Goal: Task Accomplishment & Management: Complete application form

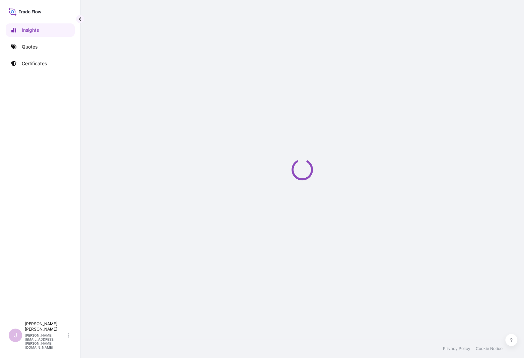
select select "2025"
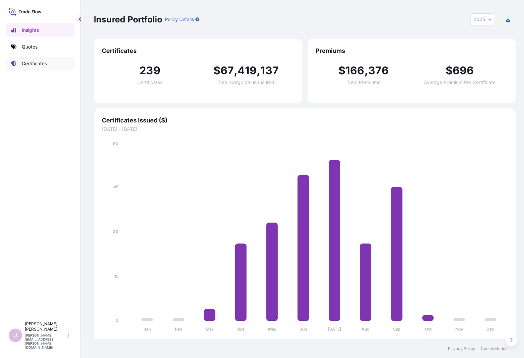
click at [42, 60] on p "Certificates" at bounding box center [34, 63] width 25 height 7
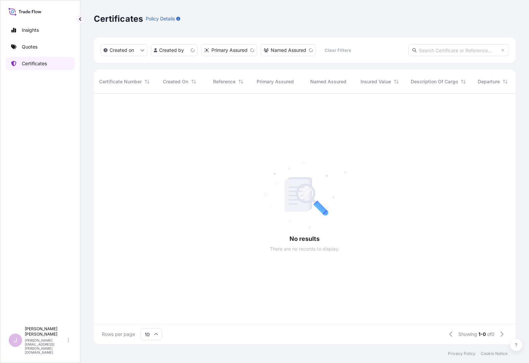
scroll to position [5, 5]
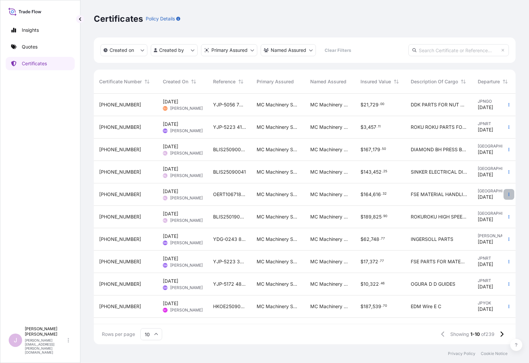
click at [508, 193] on icon "button" at bounding box center [509, 195] width 4 height 4
click at [471, 196] on p "Duplicate quote" at bounding box center [471, 196] width 35 height 7
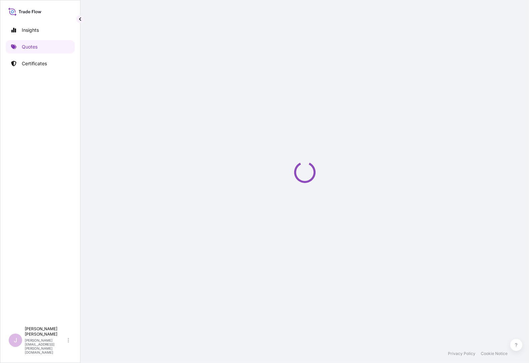
select select "Ocean Vessel"
select select "Road / Inland"
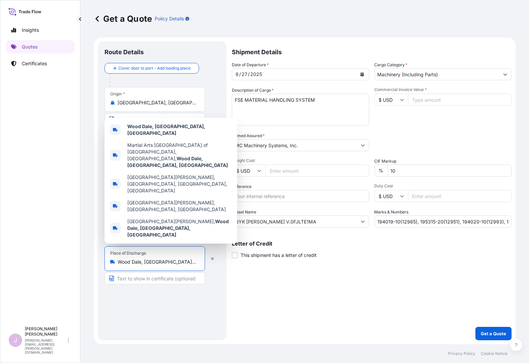
drag, startPoint x: 170, startPoint y: 263, endPoint x: 32, endPoint y: 261, distance: 137.4
click at [32, 261] on div "Insights Quotes Certificates J Janet Alvarado janet.alvarado@mcmachinery.com Ge…" at bounding box center [264, 181] width 529 height 363
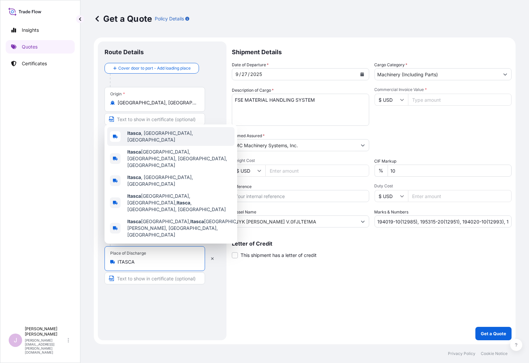
click at [159, 143] on span "Itasca , IL, USA" at bounding box center [179, 136] width 105 height 13
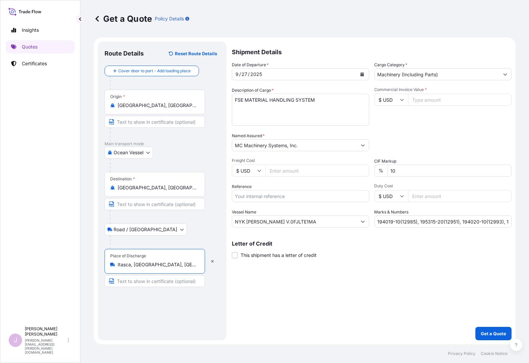
type input "Itasca, IL, USA"
click at [363, 73] on icon "Calendar" at bounding box center [362, 74] width 4 height 4
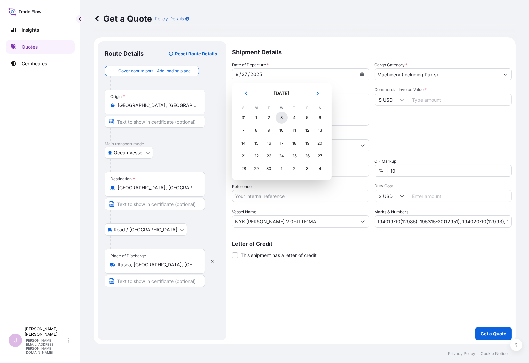
click at [283, 118] on div "3" at bounding box center [282, 118] width 12 height 12
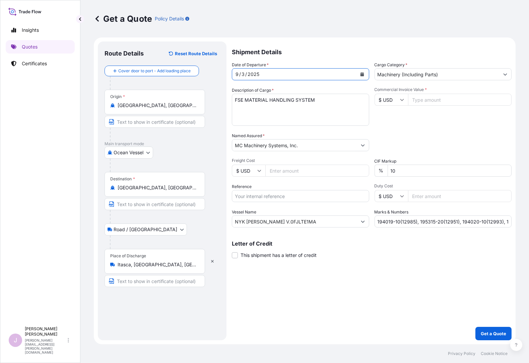
click at [362, 71] on button "Calendar" at bounding box center [362, 74] width 11 height 11
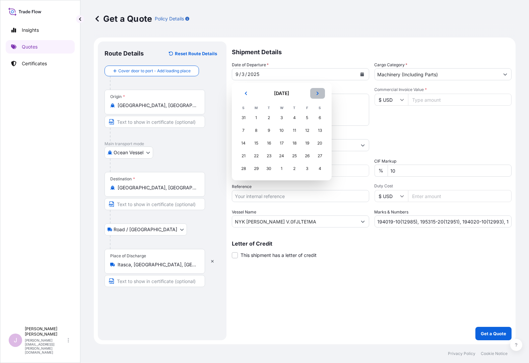
click at [317, 94] on icon "Next" at bounding box center [318, 93] width 4 height 4
click at [308, 118] on div "3" at bounding box center [307, 118] width 12 height 12
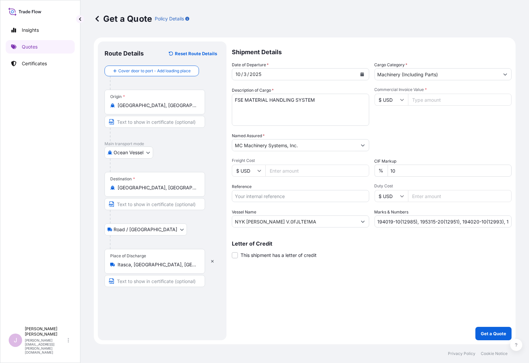
click at [271, 172] on input "Freight Cost" at bounding box center [317, 171] width 104 height 12
paste input "38865.00"
type input "38865.00"
click at [249, 195] on input "Reference" at bounding box center [300, 196] width 137 height 12
type input "OERT106718Y00071"
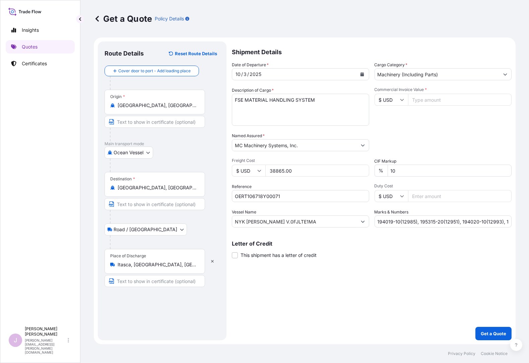
click at [293, 221] on input "NYK VEGA V.0FJLTE1MA" at bounding box center [294, 222] width 125 height 12
drag, startPoint x: 293, startPoint y: 221, endPoint x: 170, endPoint y: 225, distance: 123.7
click at [170, 225] on form "Route Details Reset Route Details Cover door to port - Add loading place Place …" at bounding box center [305, 191] width 422 height 307
paste input "ONE HELSINKI V.063E"
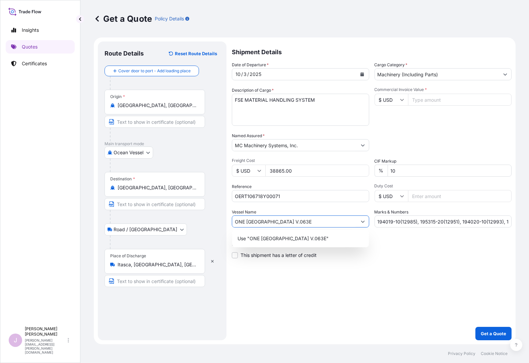
type input "ONE HELSINKI V.063E"
click at [430, 105] on input "Commercial Invoice Value *" at bounding box center [460, 100] width 104 height 12
click at [426, 102] on input "Commercial Invoice Value *" at bounding box center [460, 100] width 104 height 12
paste input "434892.84"
type input "434892.84"
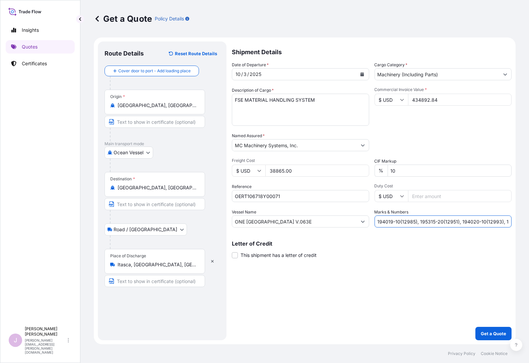
scroll to position [0, 36]
drag, startPoint x: 376, startPoint y: 221, endPoint x: 551, endPoint y: 222, distance: 175.2
click at [529, 222] on html "Insights Quotes Certificates J Janet Alvarado janet.alvarado@mcmachinery.com Ge…" at bounding box center [264, 181] width 529 height 363
click at [399, 221] on input "195503" at bounding box center [443, 222] width 137 height 12
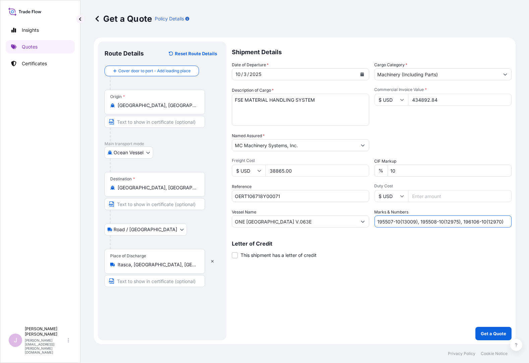
type input "195507-10(13009), 195508-10(12975), 196106-10(12970)"
click at [490, 333] on p "Get a Quote" at bounding box center [493, 334] width 25 height 7
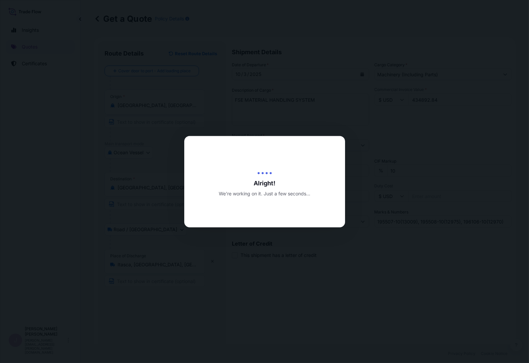
type input "10/06/2025"
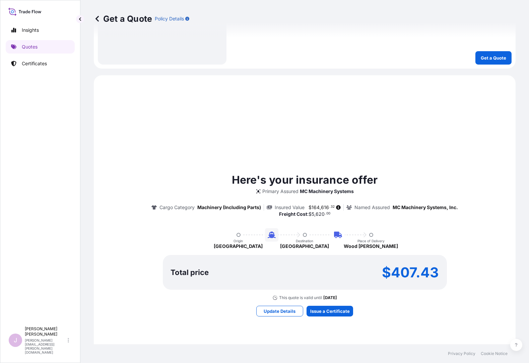
scroll to position [355, 0]
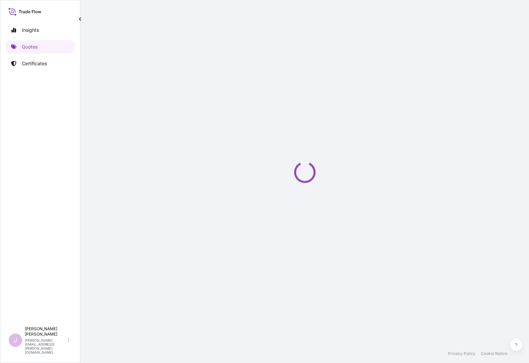
select select "Ocean Vessel"
select select "Road / Inland"
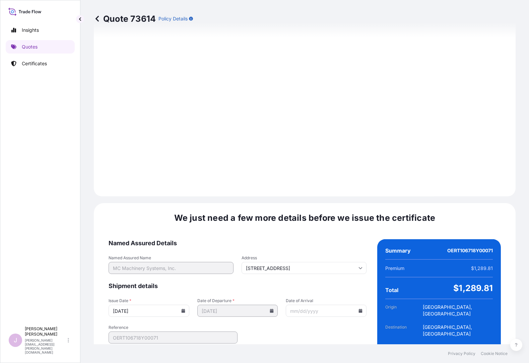
scroll to position [735, 0]
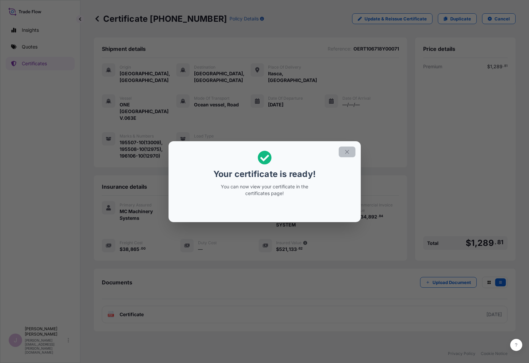
click at [344, 152] on icon "button" at bounding box center [347, 152] width 6 height 6
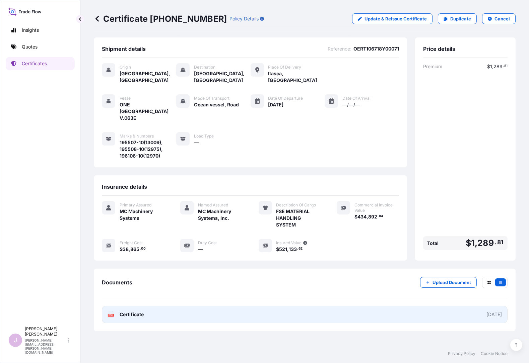
click at [131, 312] on span "Certificate" at bounding box center [132, 315] width 24 height 7
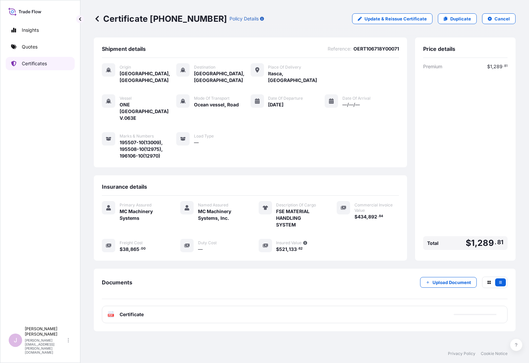
click at [40, 63] on p "Certificates" at bounding box center [34, 63] width 25 height 7
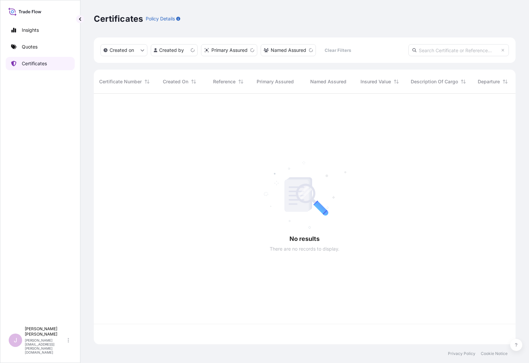
scroll to position [249, 416]
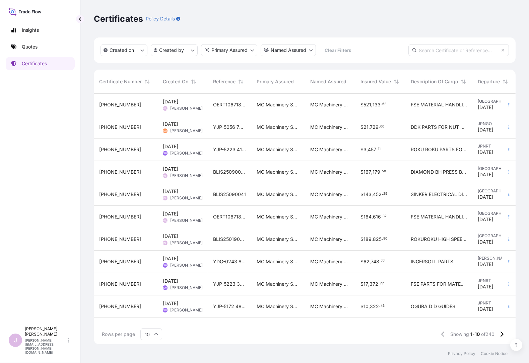
click at [156, 338] on input "10" at bounding box center [151, 335] width 22 height 12
click at [151, 312] on div "50" at bounding box center [151, 316] width 16 height 13
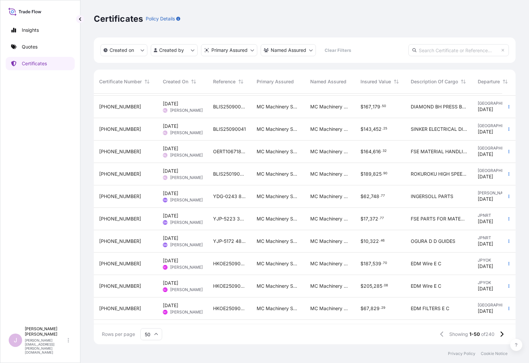
scroll to position [168, 0]
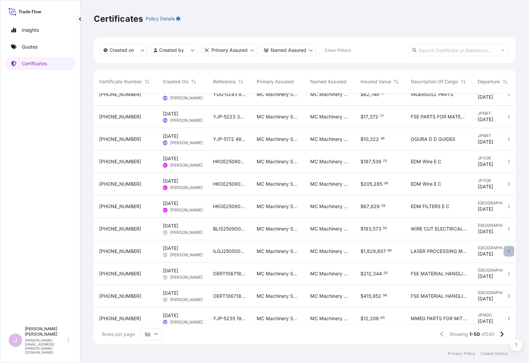
click at [506, 252] on button "button" at bounding box center [509, 251] width 11 height 11
click at [470, 251] on p "Duplicate quote" at bounding box center [466, 253] width 35 height 7
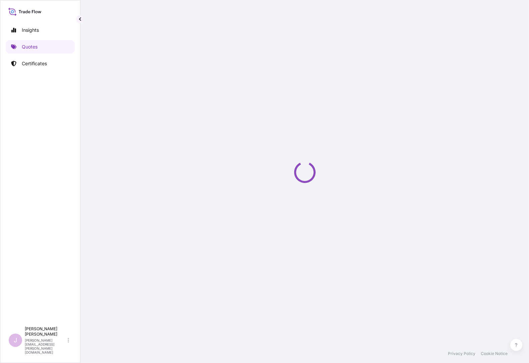
select select "Ocean Vessel"
select select "Road / Inland"
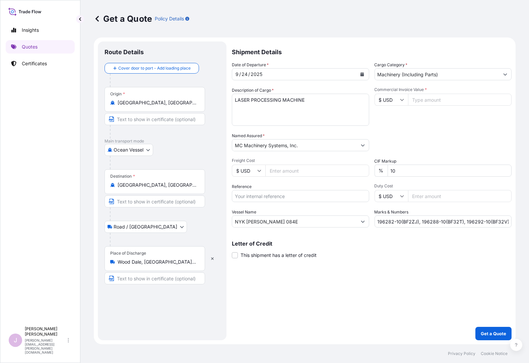
click at [358, 75] on button "Calendar" at bounding box center [362, 74] width 11 height 11
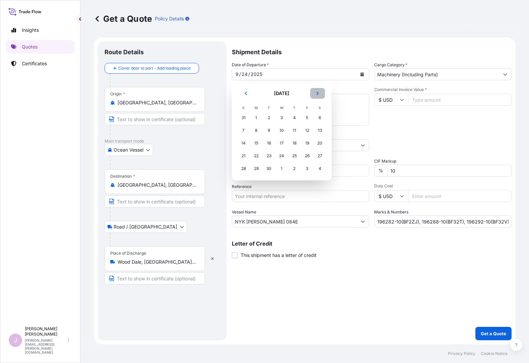
click at [316, 92] on icon "Next" at bounding box center [318, 93] width 4 height 4
click at [284, 116] on div "1" at bounding box center [282, 118] width 12 height 12
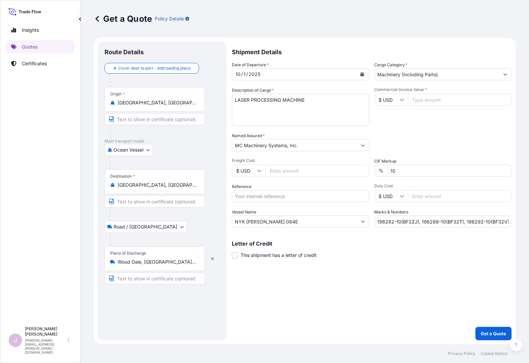
click at [275, 171] on input "Freight Cost" at bounding box center [317, 171] width 104 height 12
type input "75816.38"
click at [251, 196] on input "Reference" at bounding box center [300, 196] width 137 height 12
type input "ILGJ2505007401"
drag, startPoint x: 281, startPoint y: 221, endPoint x: 174, endPoint y: 215, distance: 107.0
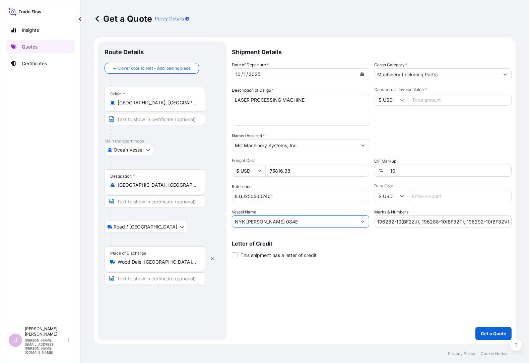
click at [175, 215] on form "Route Details Cover door to port - Add loading place Place of loading Road / In…" at bounding box center [305, 191] width 422 height 307
type input "ONE HELSINKI 063E"
click at [433, 100] on input "Commercial Invoice Value *" at bounding box center [460, 100] width 104 height 12
type input "1840975.54"
drag, startPoint x: 377, startPoint y: 221, endPoint x: 567, endPoint y: 228, distance: 190.1
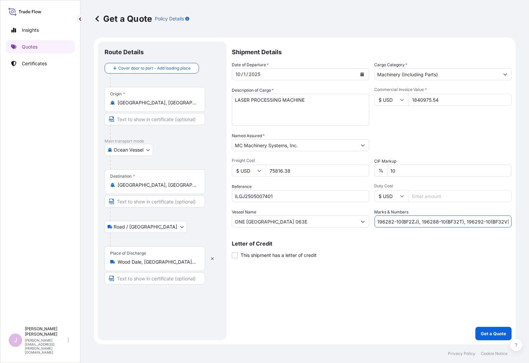
click at [529, 228] on html "Insights Quotes Certificates J Janet Alvarado janet.alvarado@mcmachinery.com Ge…" at bounding box center [264, 181] width 529 height 363
type input "196283-20(BF4WR), 196289-10(BF32U), 196294-10(BF46S)"
click at [495, 330] on button "Get a Quote" at bounding box center [493, 333] width 36 height 13
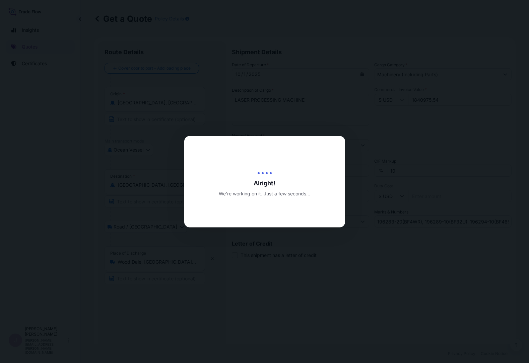
type input "10/06/2025"
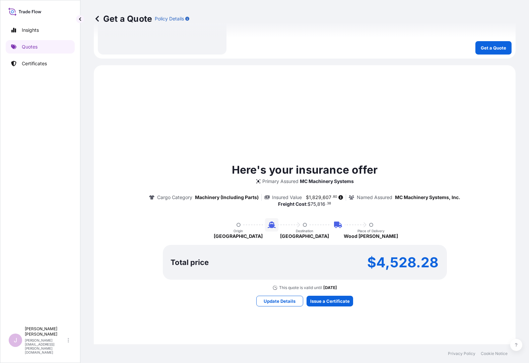
scroll to position [355, 0]
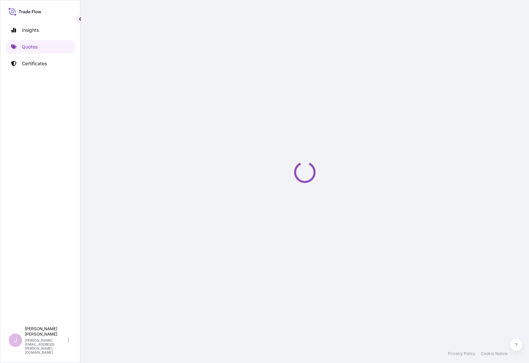
select select "Ocean Vessel"
select select "Road / Inland"
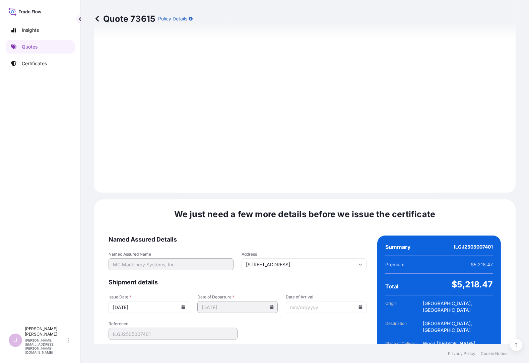
scroll to position [735, 0]
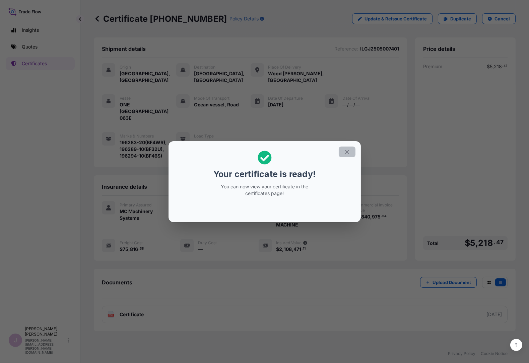
click at [347, 151] on icon "button" at bounding box center [347, 152] width 6 height 6
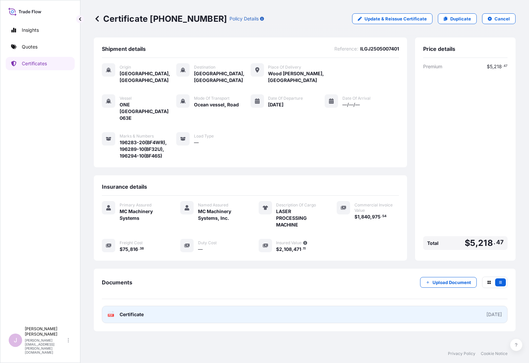
click at [139, 312] on span "Certificate" at bounding box center [132, 315] width 24 height 7
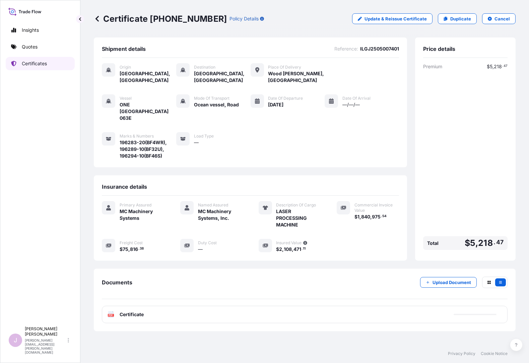
click at [39, 63] on p "Certificates" at bounding box center [34, 63] width 25 height 7
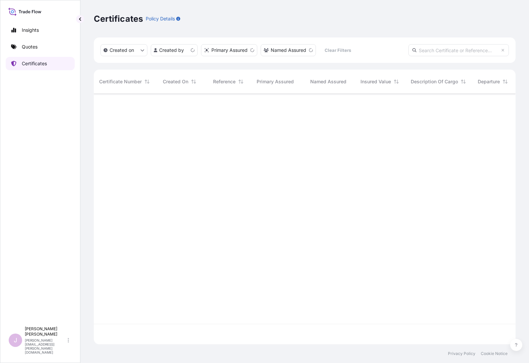
scroll to position [249, 416]
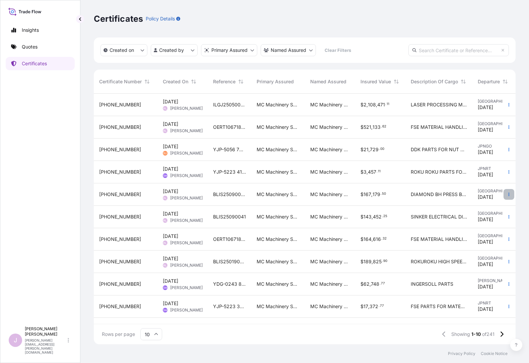
click at [506, 194] on button "button" at bounding box center [509, 194] width 11 height 11
click at [471, 195] on p "Duplicate quote" at bounding box center [471, 196] width 35 height 7
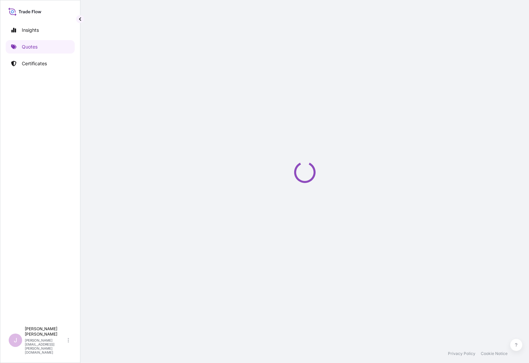
select select "Ocean Vessel"
select select "Road / Inland"
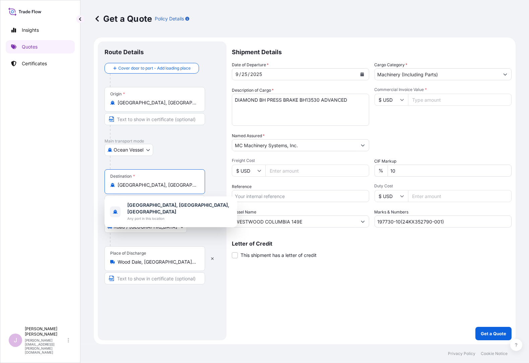
drag, startPoint x: 163, startPoint y: 185, endPoint x: 32, endPoint y: 195, distance: 131.7
click at [36, 194] on div "Insights Quotes Certificates J Janet Alvarado janet.alvarado@mcmachinery.com Ge…" at bounding box center [264, 181] width 529 height 363
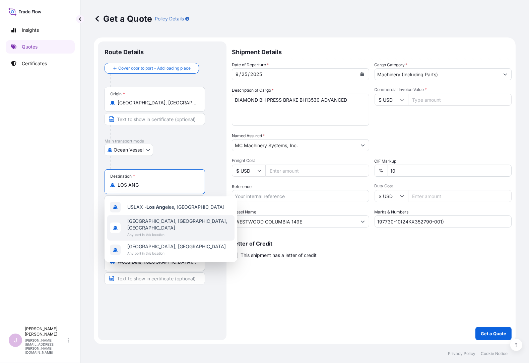
click at [159, 231] on span "Any port in this location" at bounding box center [179, 234] width 105 height 7
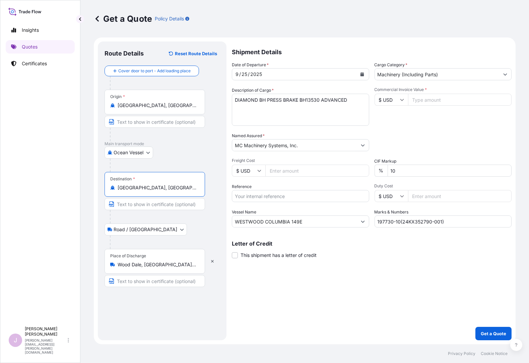
type input "Los Angeles, CA, USA"
drag, startPoint x: 313, startPoint y: 102, endPoint x: 98, endPoint y: 117, distance: 214.6
click at [98, 117] on form "Route Details Reset Route Details Cover door to port - Add loading place Place …" at bounding box center [305, 191] width 422 height 307
type textarea "DIAMOND BH PRESS BRAKE BH13530 ADVANCED"
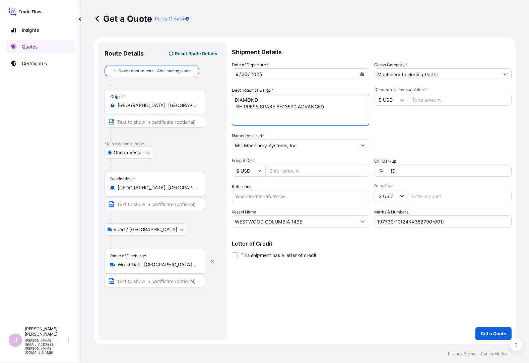
drag, startPoint x: 330, startPoint y: 108, endPoint x: 190, endPoint y: 96, distance: 139.9
click at [190, 96] on form "Route Details Reset Route Details Cover door to port - Add loading place Place …" at bounding box center [305, 191] width 422 height 307
type textarea "SINKER ELECTRICAL DISCHARGE MACHINE"
click at [275, 171] on input "Freight Cost" at bounding box center [317, 171] width 104 height 12
paste input "2333.00"
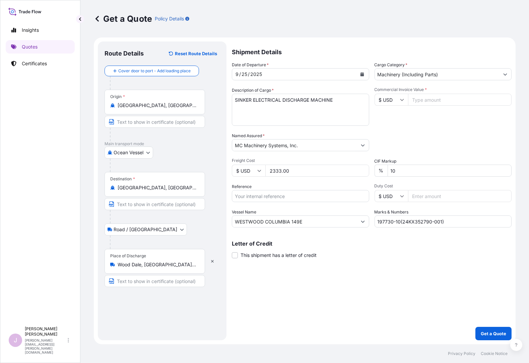
type input "2333.00"
drag, startPoint x: 254, startPoint y: 196, endPoint x: 261, endPoint y: 192, distance: 7.8
click at [254, 195] on input "Reference" at bounding box center [300, 196] width 137 height 12
type input "BLIS25090047"
paste input "ONE HEIンSINKI"
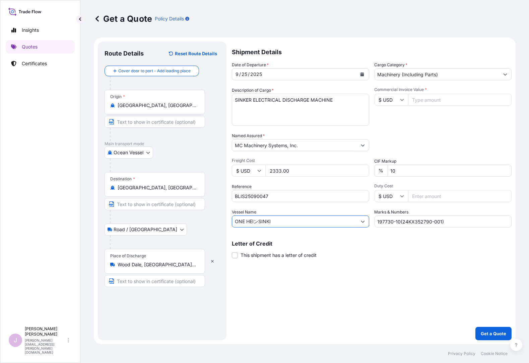
drag, startPoint x: 259, startPoint y: 222, endPoint x: 121, endPoint y: 222, distance: 138.0
click at [121, 222] on form "Route Details Reset Route Details Cover door to port - Add loading place Place …" at bounding box center [305, 191] width 422 height 307
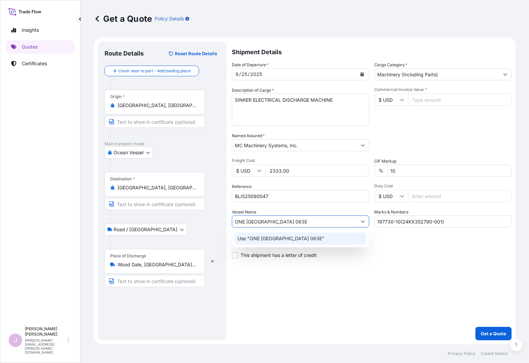
type input "ONE HELSINKI 063E"
click at [319, 278] on div "Shipment Details Date of Departure * 9 / 25 / 2025 Cargo Category * Machinery (…" at bounding box center [372, 191] width 280 height 299
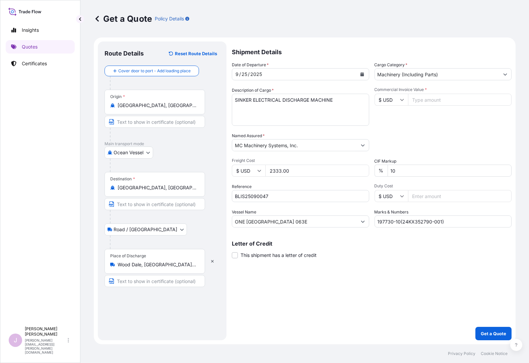
click at [418, 100] on input "Commercial Invoice Value *" at bounding box center [460, 100] width 104 height 12
paste input "63584.35"
type input "63584.35"
drag, startPoint x: 462, startPoint y: 221, endPoint x: 189, endPoint y: 248, distance: 274.3
click at [200, 246] on form "Route Details Reset Route Details Cover door to port - Add loading place Place …" at bounding box center [305, 191] width 422 height 307
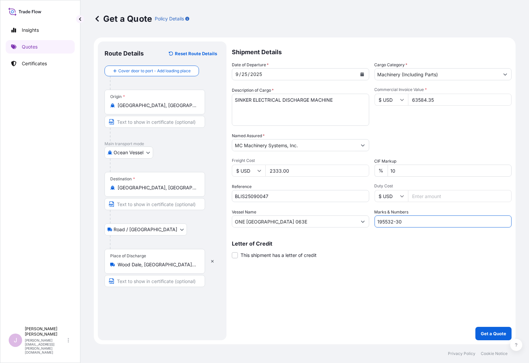
click at [418, 221] on input "195532-30" at bounding box center [443, 222] width 137 height 12
type input "195532-30(P1EYEM)"
click at [361, 72] on icon "Calendar" at bounding box center [362, 74] width 4 height 4
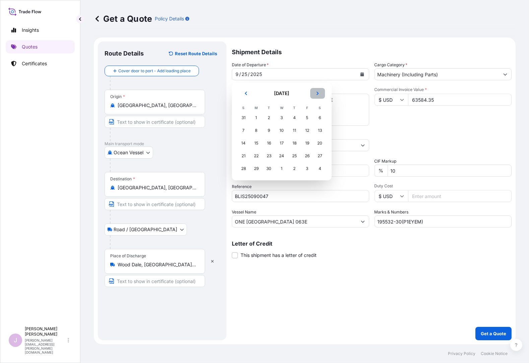
click at [318, 92] on icon "Next" at bounding box center [318, 93] width 4 height 4
click at [283, 118] on div "1" at bounding box center [282, 118] width 12 height 12
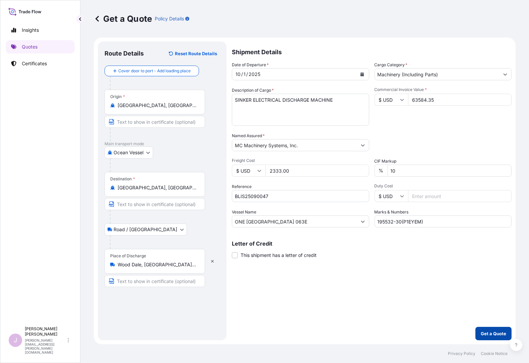
click at [492, 332] on p "Get a Quote" at bounding box center [493, 334] width 25 height 7
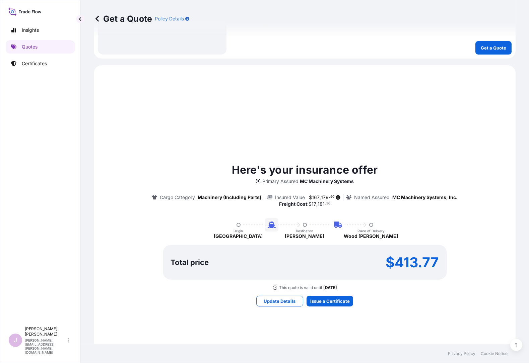
scroll to position [355, 0]
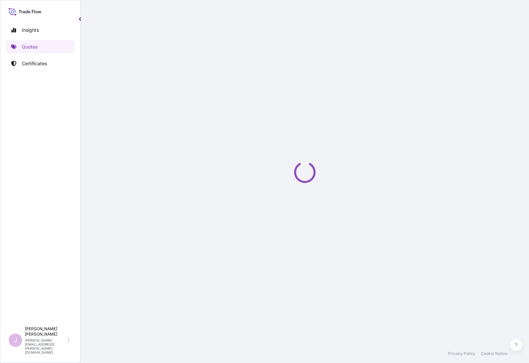
select select "Ocean Vessel"
select select "Road / Inland"
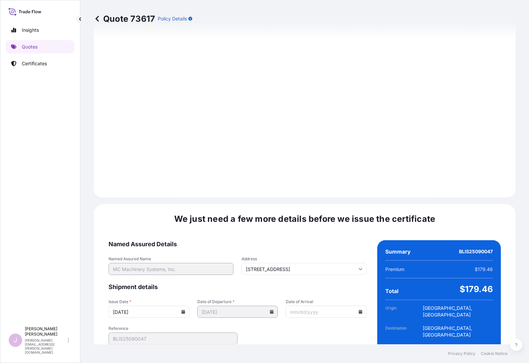
scroll to position [735, 0]
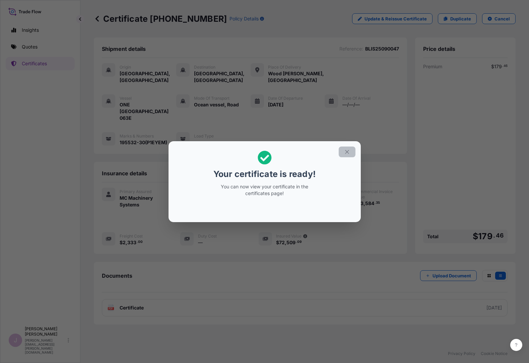
click at [349, 150] on icon "button" at bounding box center [347, 152] width 6 height 6
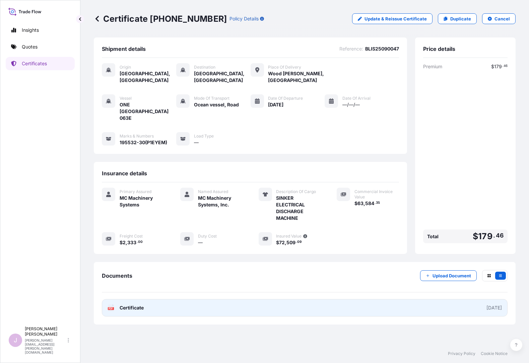
click at [132, 305] on span "Certificate" at bounding box center [132, 308] width 24 height 7
